Goal: Navigation & Orientation: Find specific page/section

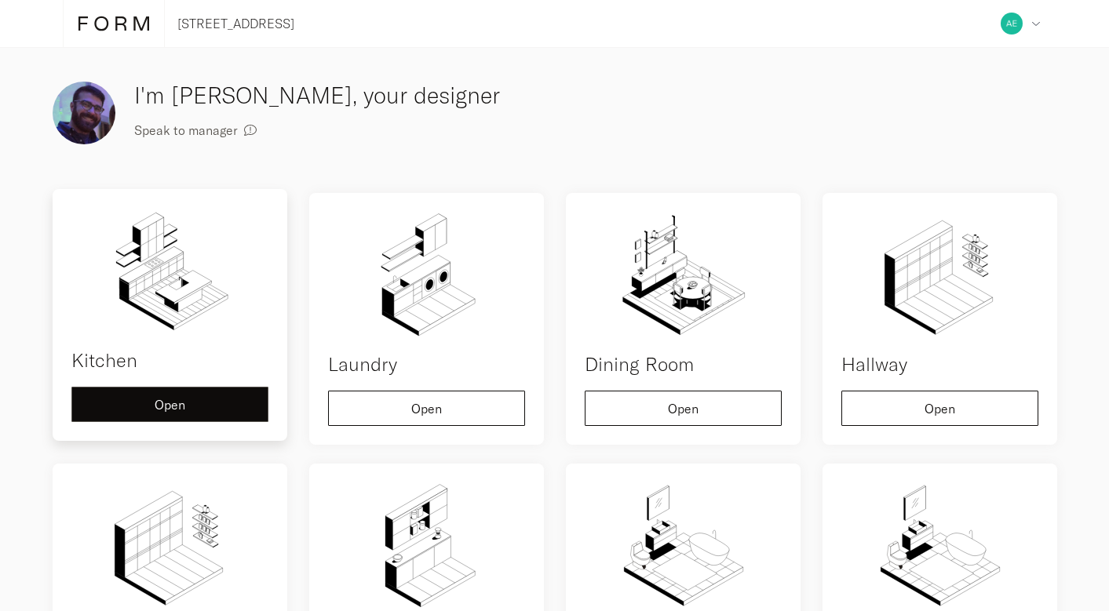
click at [202, 405] on div "Open" at bounding box center [170, 405] width 170 height 13
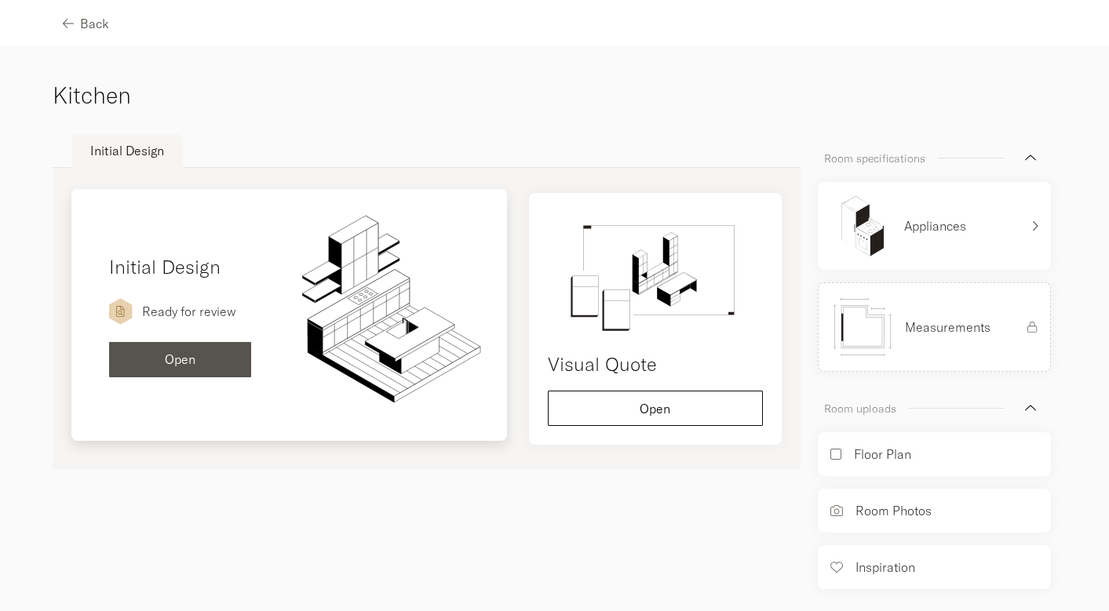
click at [181, 363] on span "Open" at bounding box center [180, 359] width 31 height 13
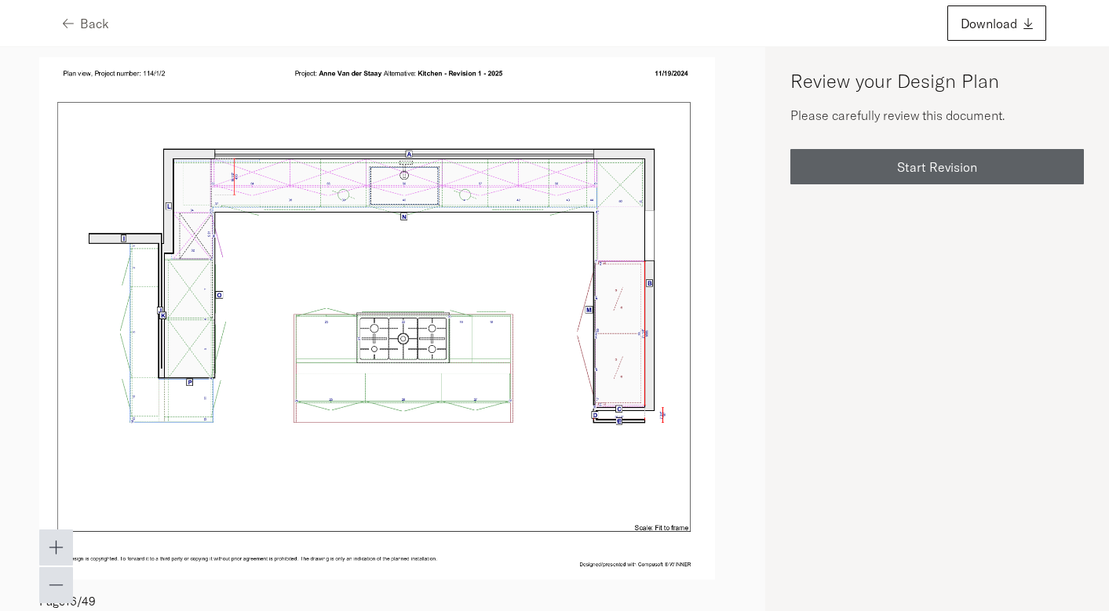
scroll to position [8054, 0]
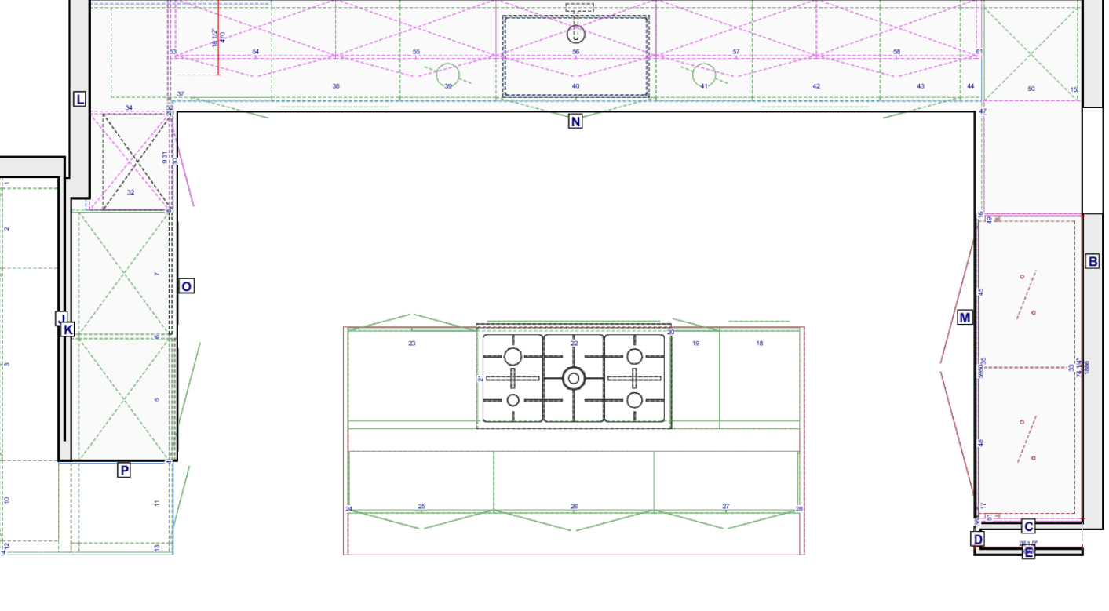
click at [248, 308] on img at bounding box center [377, 321] width 676 height 522
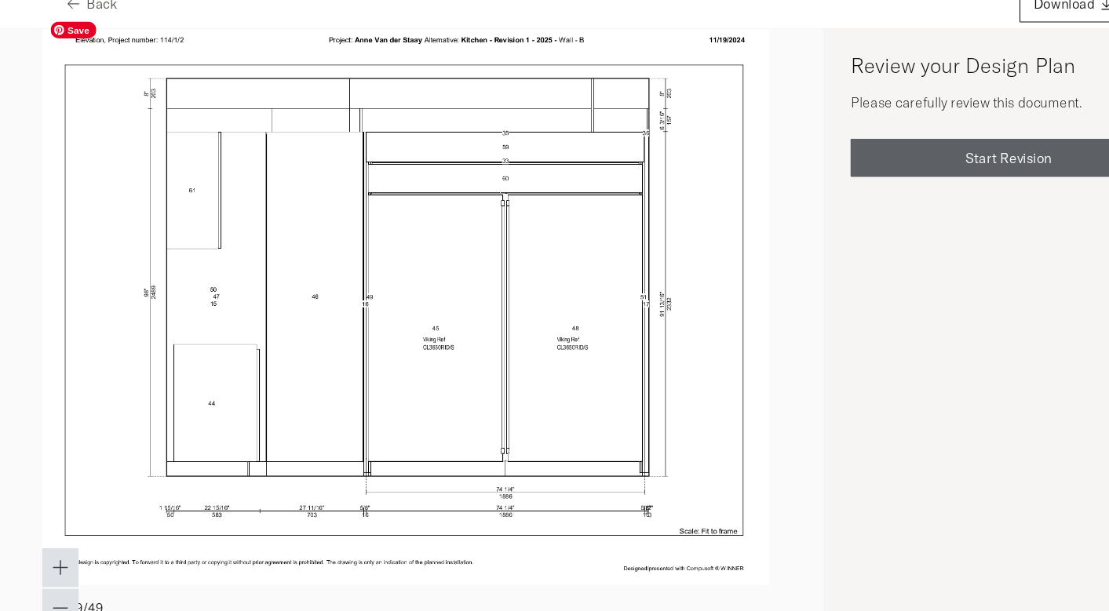
scroll to position [9788, 0]
